Goal: Information Seeking & Learning: Understand process/instructions

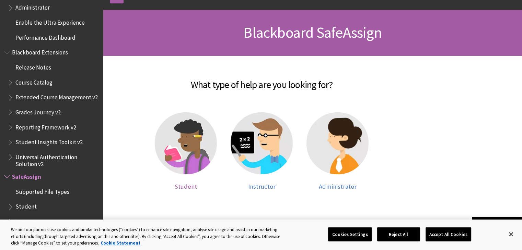
scroll to position [87, 0]
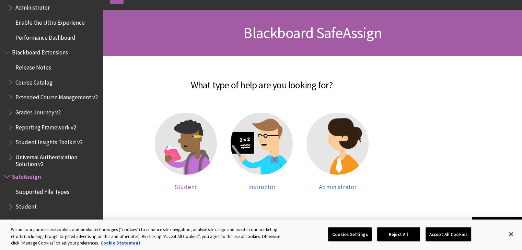
click at [171, 136] on img at bounding box center [186, 144] width 62 height 62
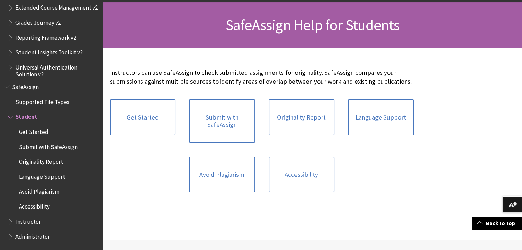
scroll to position [96, 0]
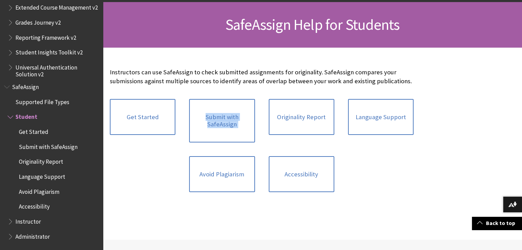
drag, startPoint x: 0, startPoint y: 0, endPoint x: 273, endPoint y: 87, distance: 286.3
click at [273, 87] on div "Instructors can use SafeAssign to check submitted assignments for originality. …" at bounding box center [262, 134] width 304 height 132
click at [358, 170] on div "Get Started Submit with SafeAssign Originality Report Language Support Avoid Pl…" at bounding box center [261, 145] width 317 height 107
click at [318, 125] on link "Originality Report" at bounding box center [302, 117] width 66 height 36
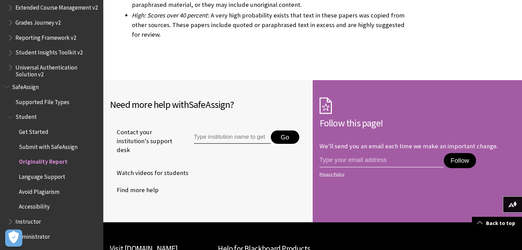
scroll to position [2259, 0]
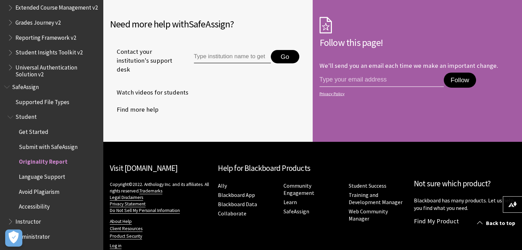
click at [42, 191] on span "Avoid Plagiarism" at bounding box center [39, 190] width 40 height 9
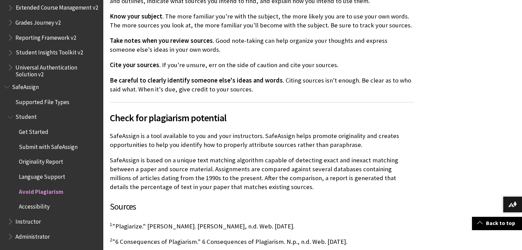
scroll to position [407, 0]
